Goal: Information Seeking & Learning: Understand process/instructions

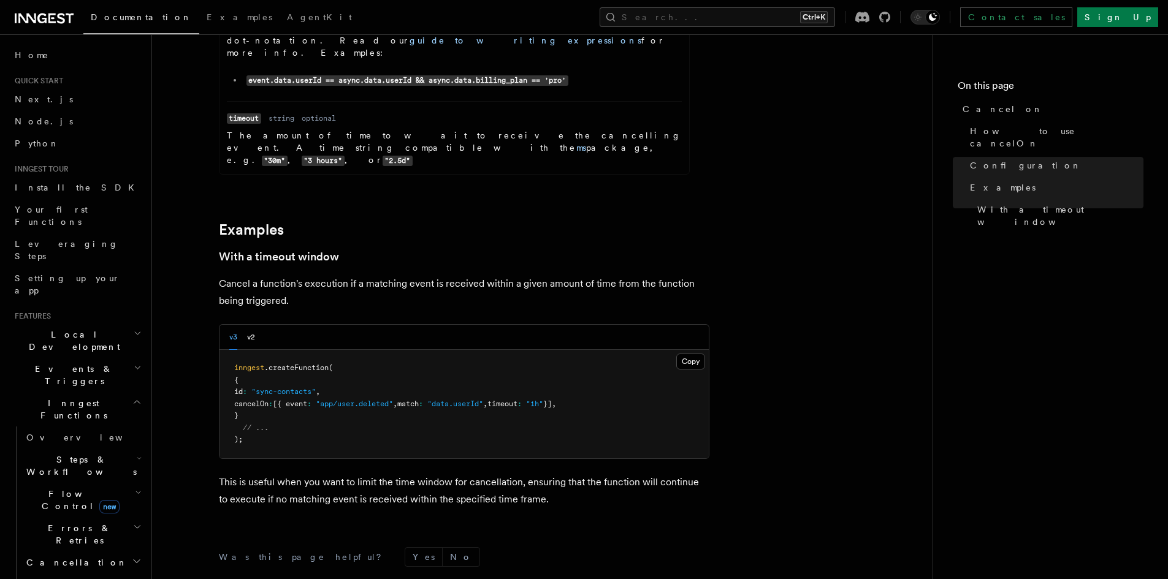
scroll to position [1676, 0]
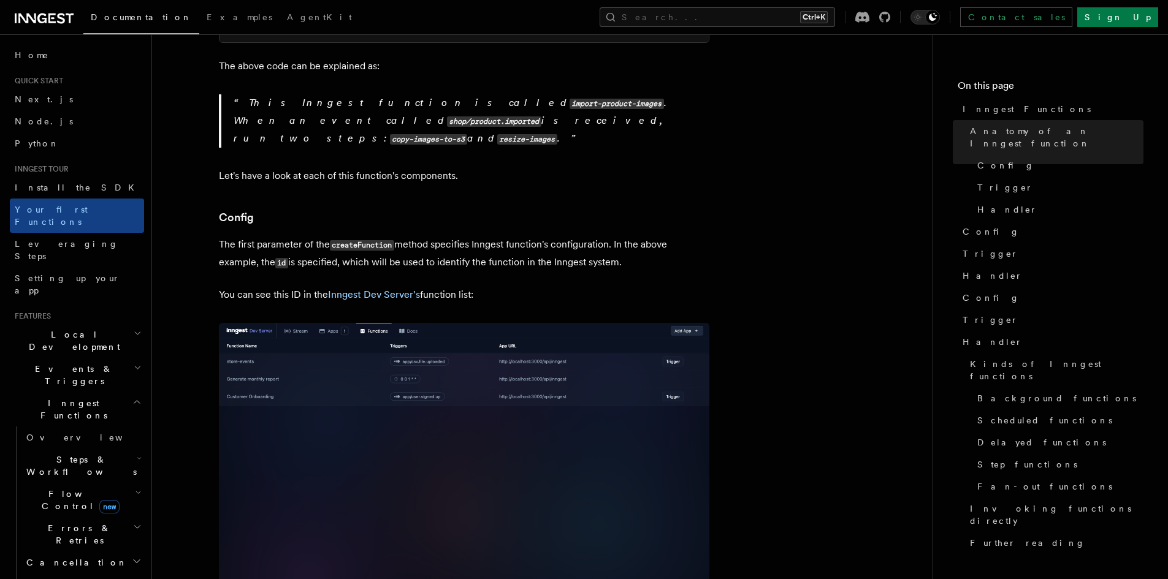
scroll to position [613, 0]
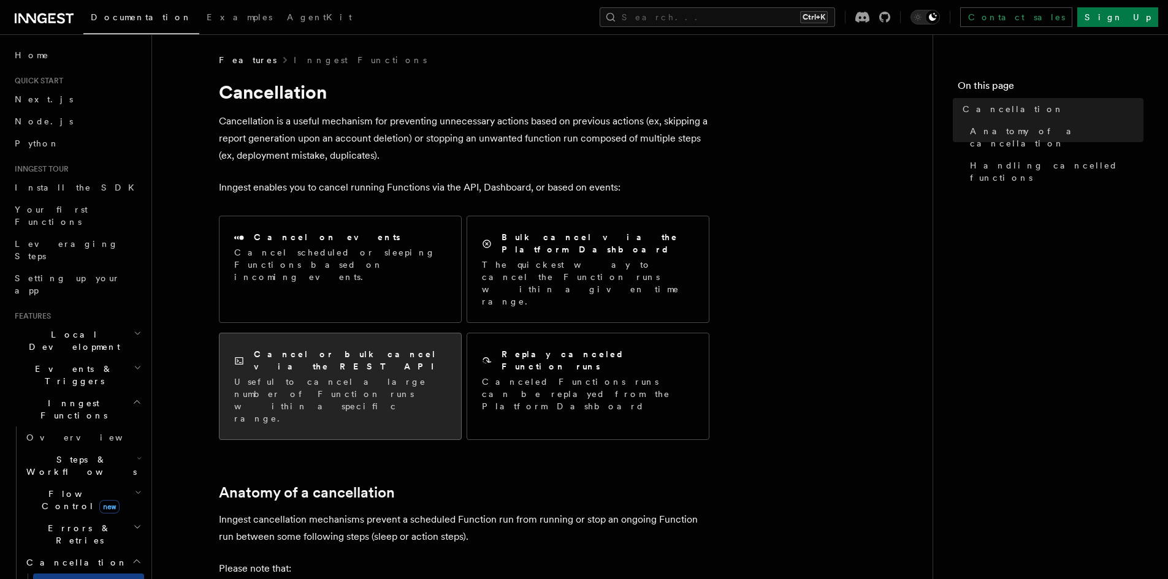
click at [330, 376] on p "Useful to cancel a large number of Function runs within a specific range." at bounding box center [340, 400] width 212 height 49
click at [350, 376] on p "Useful to cancel a large number of Function runs within a specific range." at bounding box center [340, 400] width 212 height 49
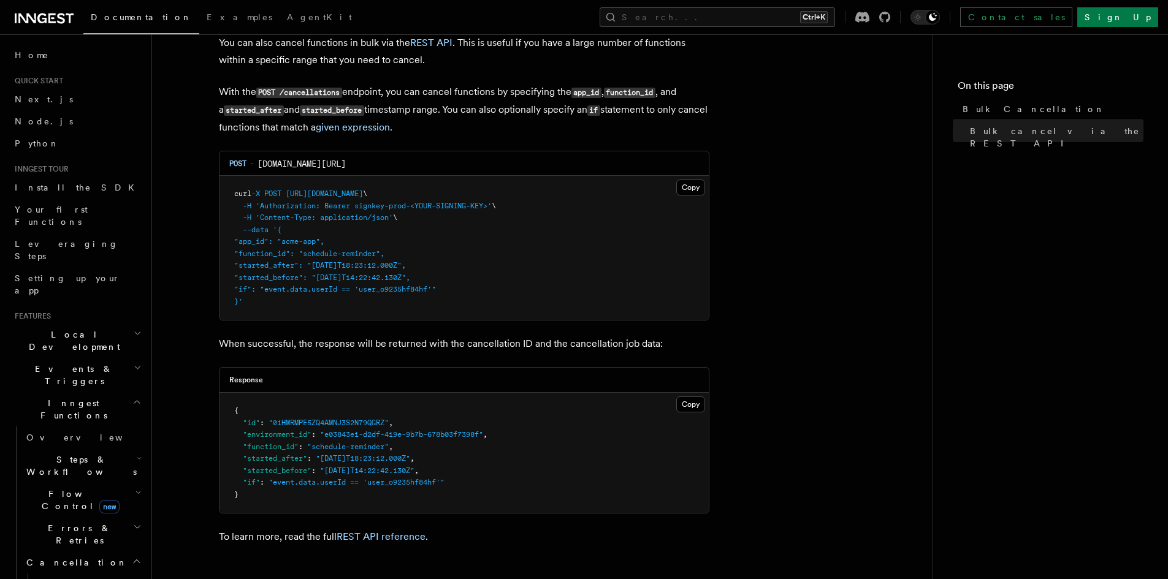
scroll to position [351, 0]
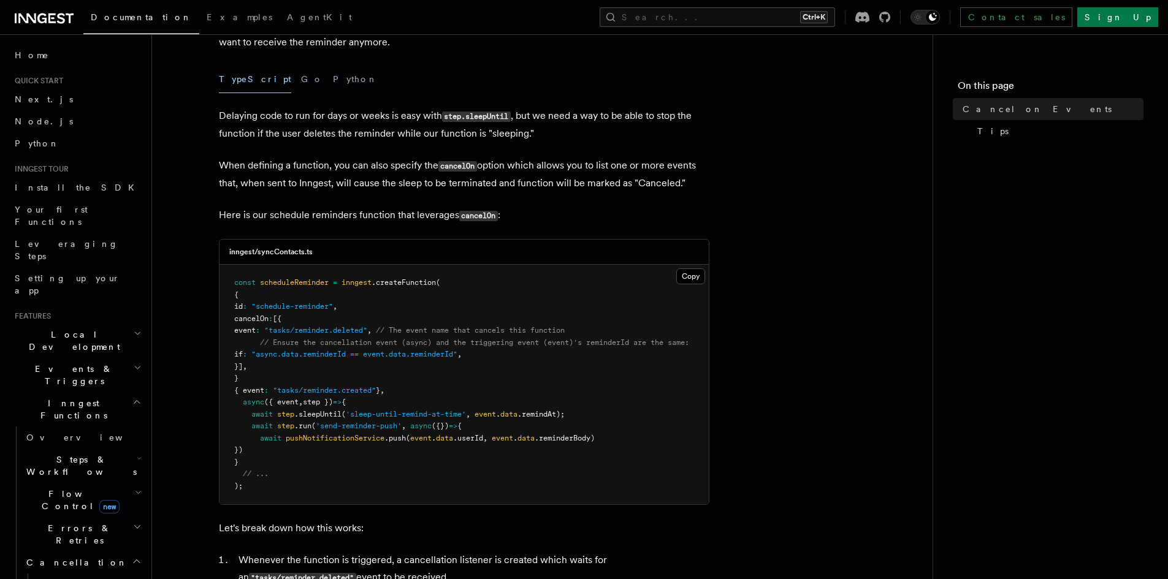
scroll to position [184, 0]
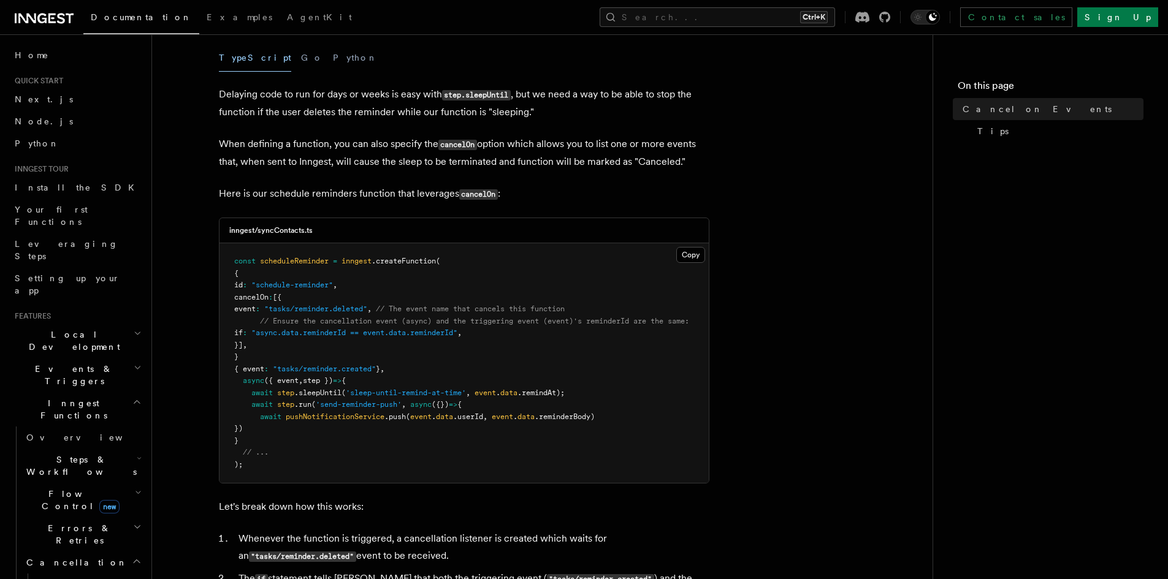
click at [122, 552] on h2 "Cancellation" at bounding box center [82, 563] width 123 height 22
click at [132, 557] on icon "button" at bounding box center [137, 562] width 10 height 10
